Goal: Task Accomplishment & Management: Use online tool/utility

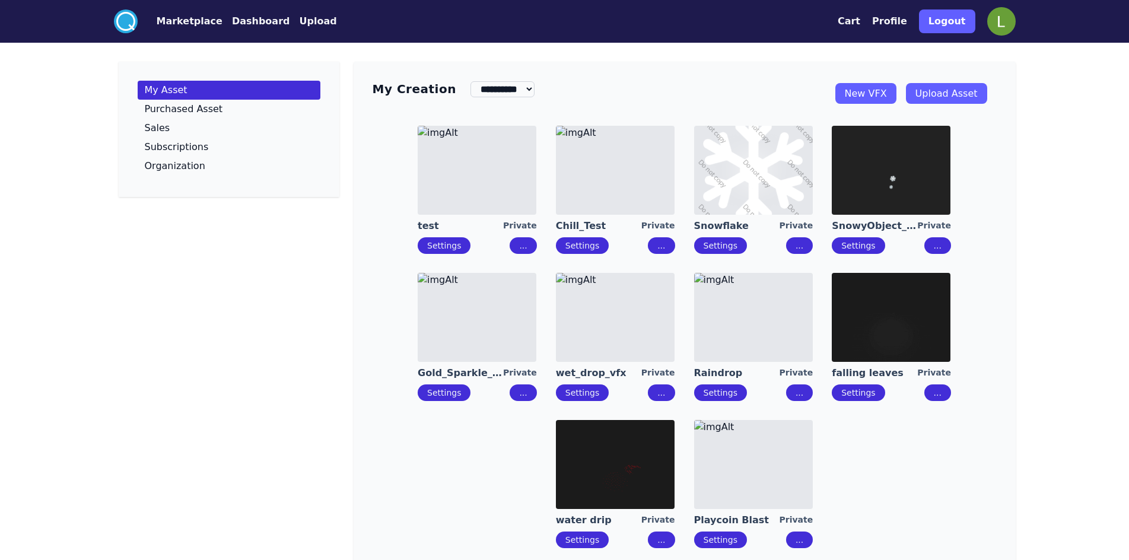
click at [847, 87] on link "New VFX" at bounding box center [866, 93] width 61 height 21
click at [901, 177] on img at bounding box center [891, 170] width 119 height 89
click at [494, 185] on img at bounding box center [477, 170] width 119 height 89
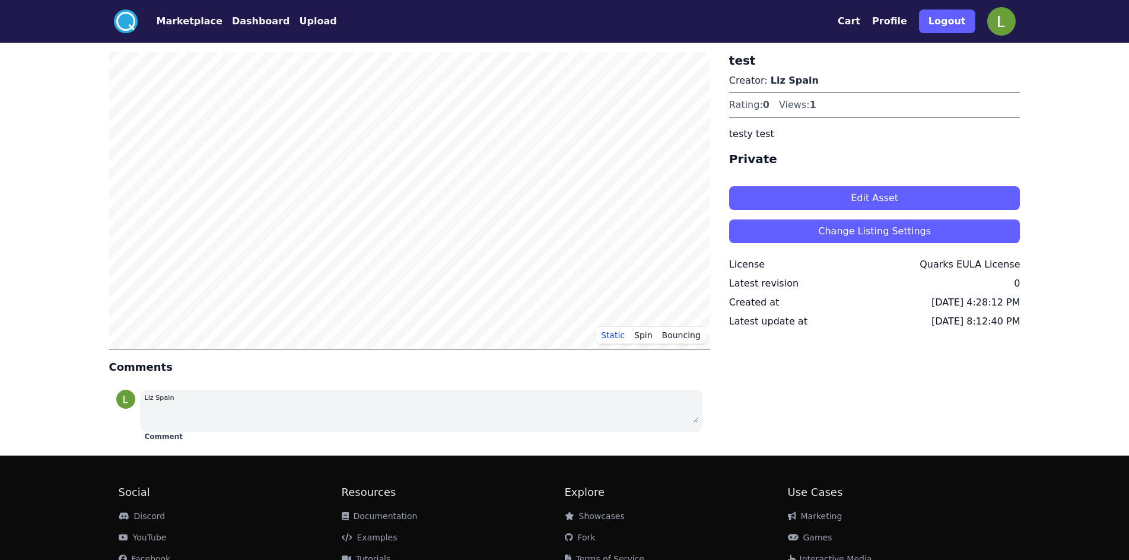
click at [824, 197] on button "Edit Asset" at bounding box center [874, 198] width 291 height 24
